Goal: Task Accomplishment & Management: Manage account settings

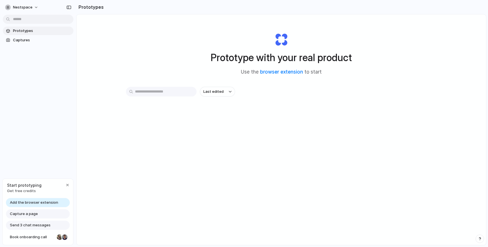
drag, startPoint x: 190, startPoint y: 51, endPoint x: 190, endPoint y: 145, distance: 94.9
click at [190, 143] on div "Prototype with your real product Use the browser extension to start Last edited" at bounding box center [281, 144] width 409 height 260
click at [24, 40] on span "Captures" at bounding box center [42, 40] width 58 height 6
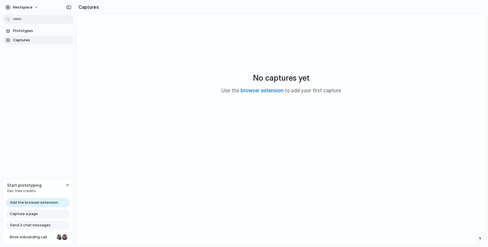
click at [25, 36] on link "Captures" at bounding box center [38, 40] width 71 height 8
click at [30, 34] on link "Prototypes" at bounding box center [38, 31] width 71 height 8
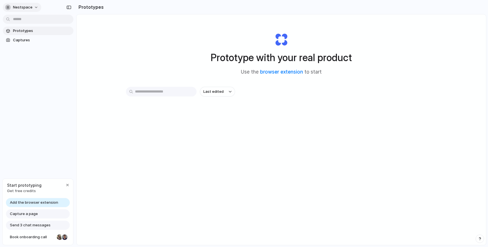
click at [34, 9] on button "nestspace" at bounding box center [22, 7] width 38 height 9
click at [69, 109] on div "Settings Invite members Change theme Sign out" at bounding box center [244, 123] width 488 height 247
click at [32, 42] on span "Captures" at bounding box center [42, 40] width 58 height 6
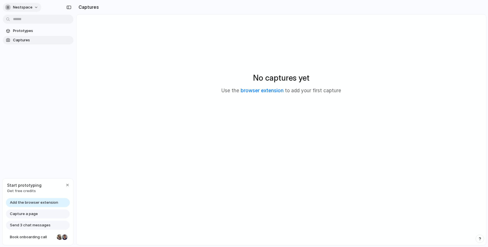
click at [35, 10] on button "nestspace" at bounding box center [22, 7] width 38 height 9
click at [66, 53] on li "Dark" at bounding box center [68, 56] width 33 height 9
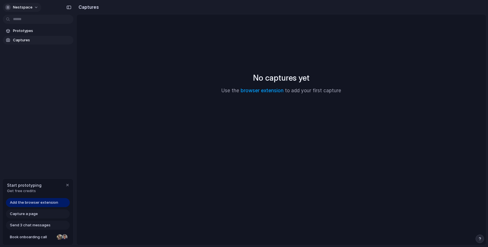
click at [31, 6] on span "nestspace" at bounding box center [22, 8] width 19 height 6
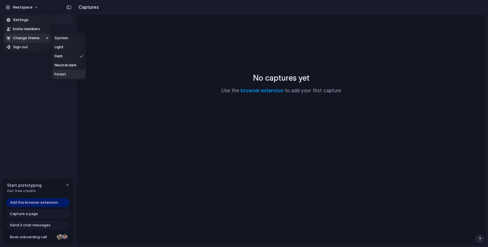
click at [72, 72] on li "Forest" at bounding box center [68, 74] width 33 height 9
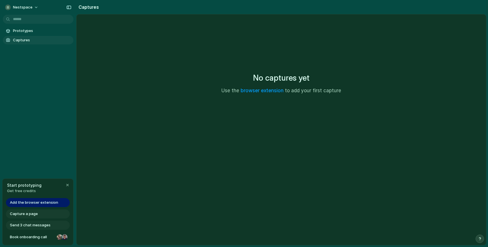
click at [372, 64] on div "No captures yet Use the browser extension to add your first capture" at bounding box center [281, 82] width 396 height 123
